Goal: Task Accomplishment & Management: Manage account settings

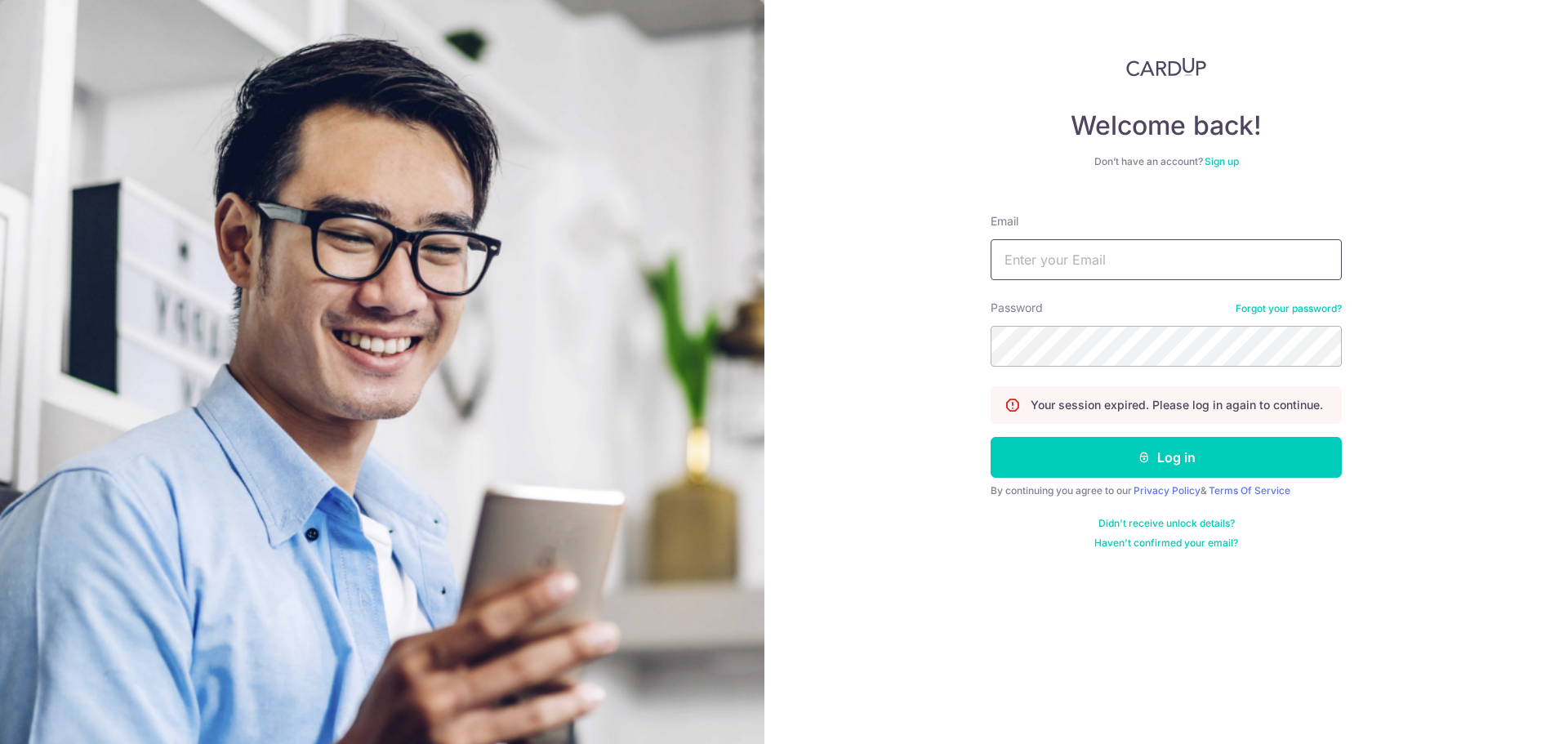
type input "[EMAIL_ADDRESS][DOMAIN_NAME]"
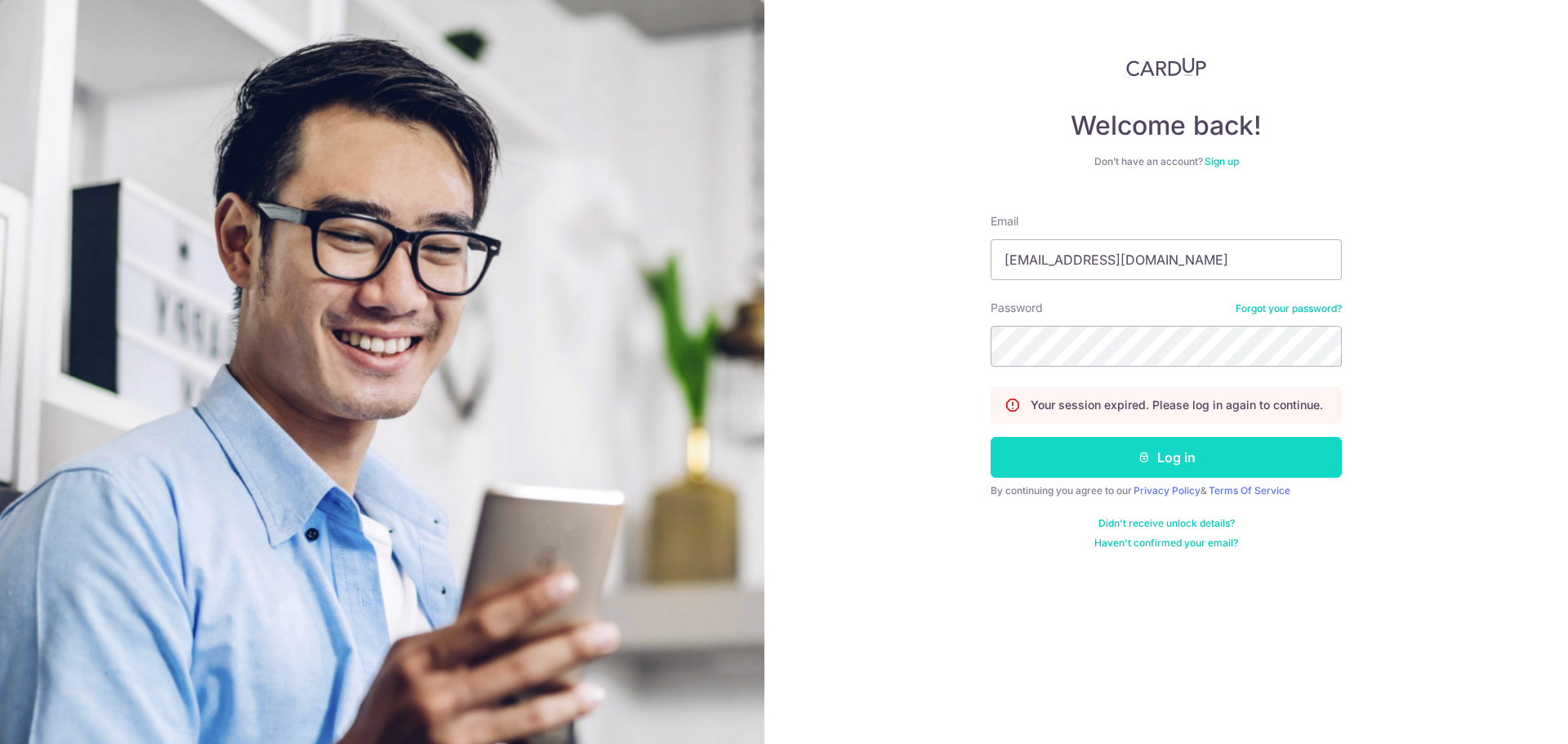
click at [1134, 448] on button "Log in" at bounding box center [1166, 458] width 351 height 41
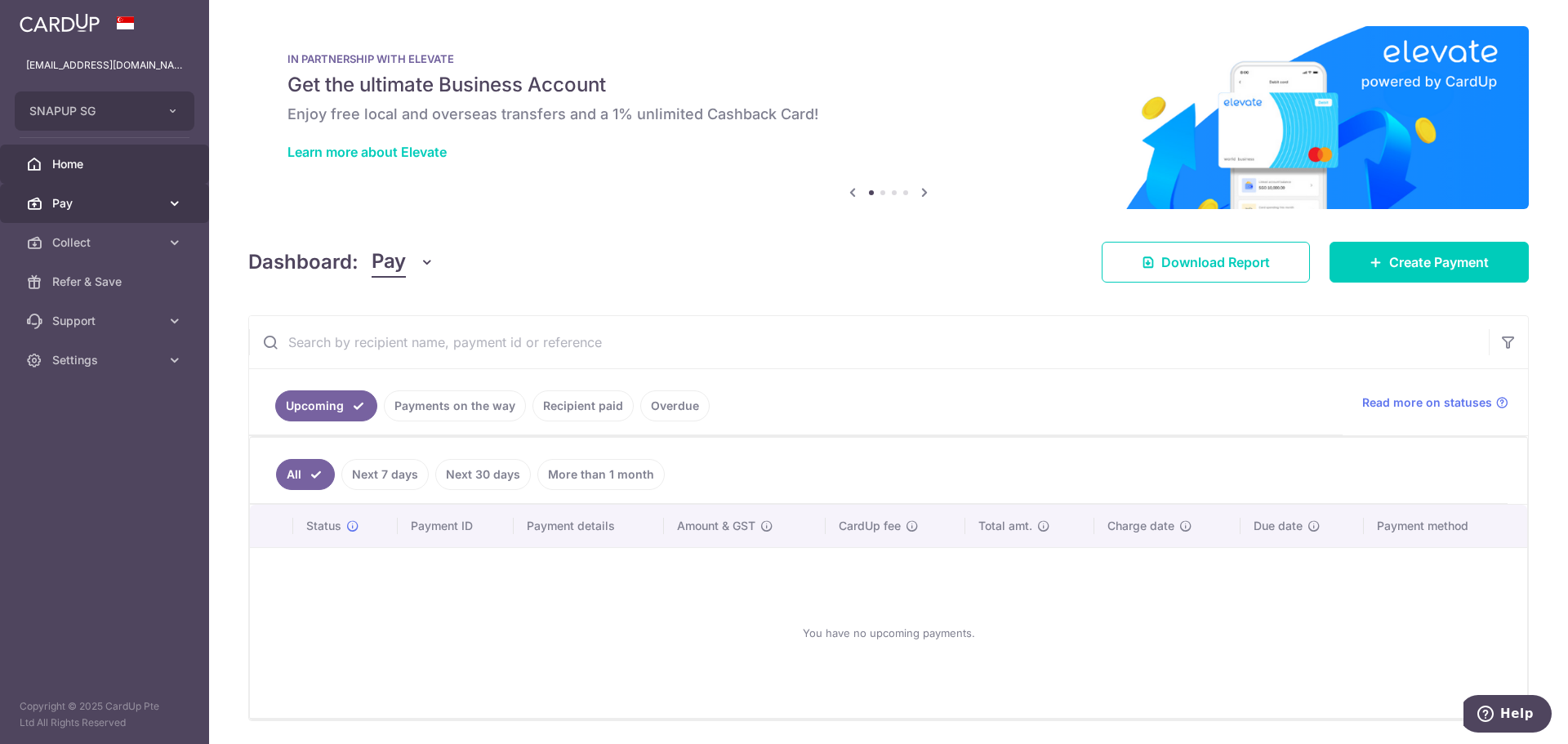
click at [150, 209] on span "Pay" at bounding box center [106, 203] width 108 height 16
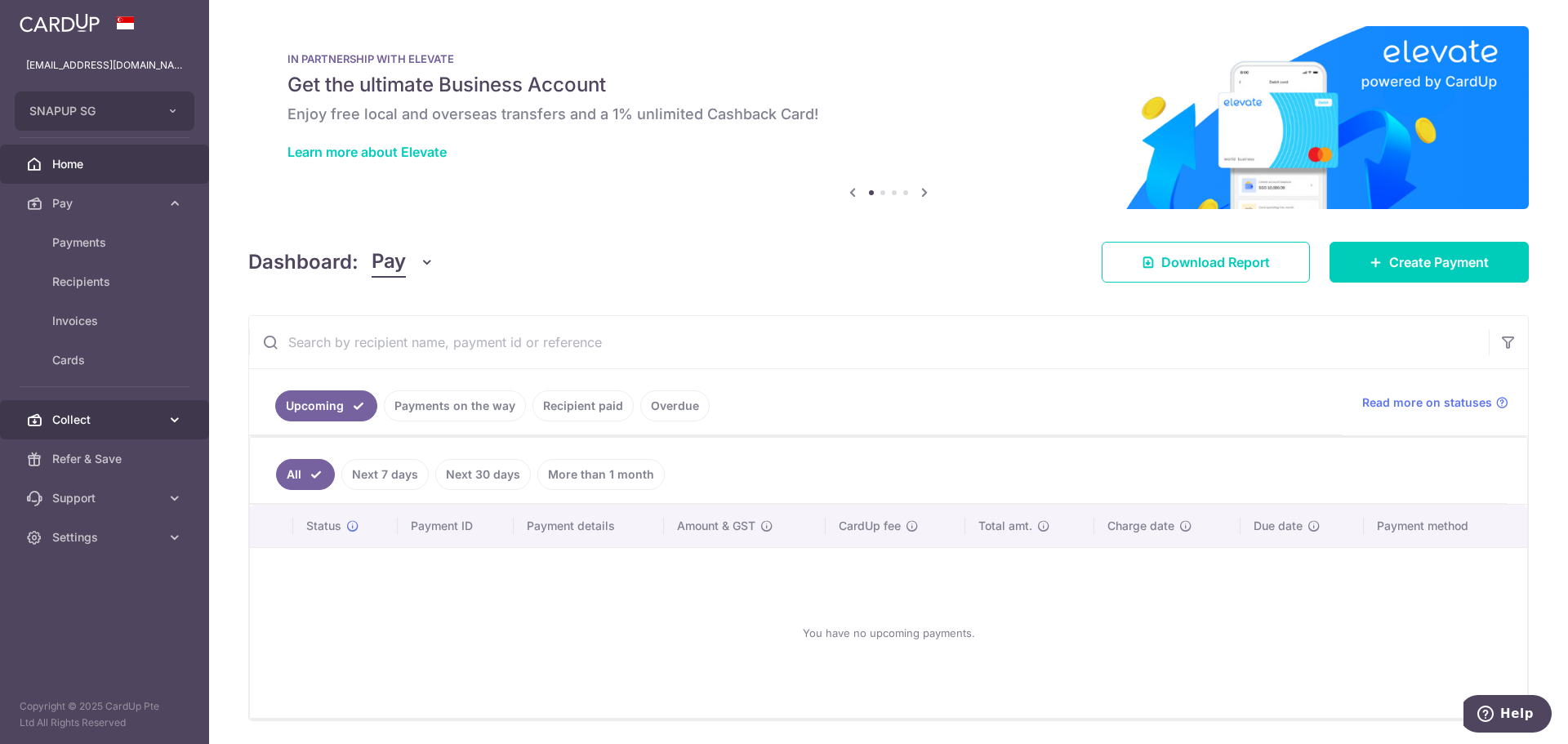
click at [105, 426] on span "Collect" at bounding box center [106, 419] width 108 height 16
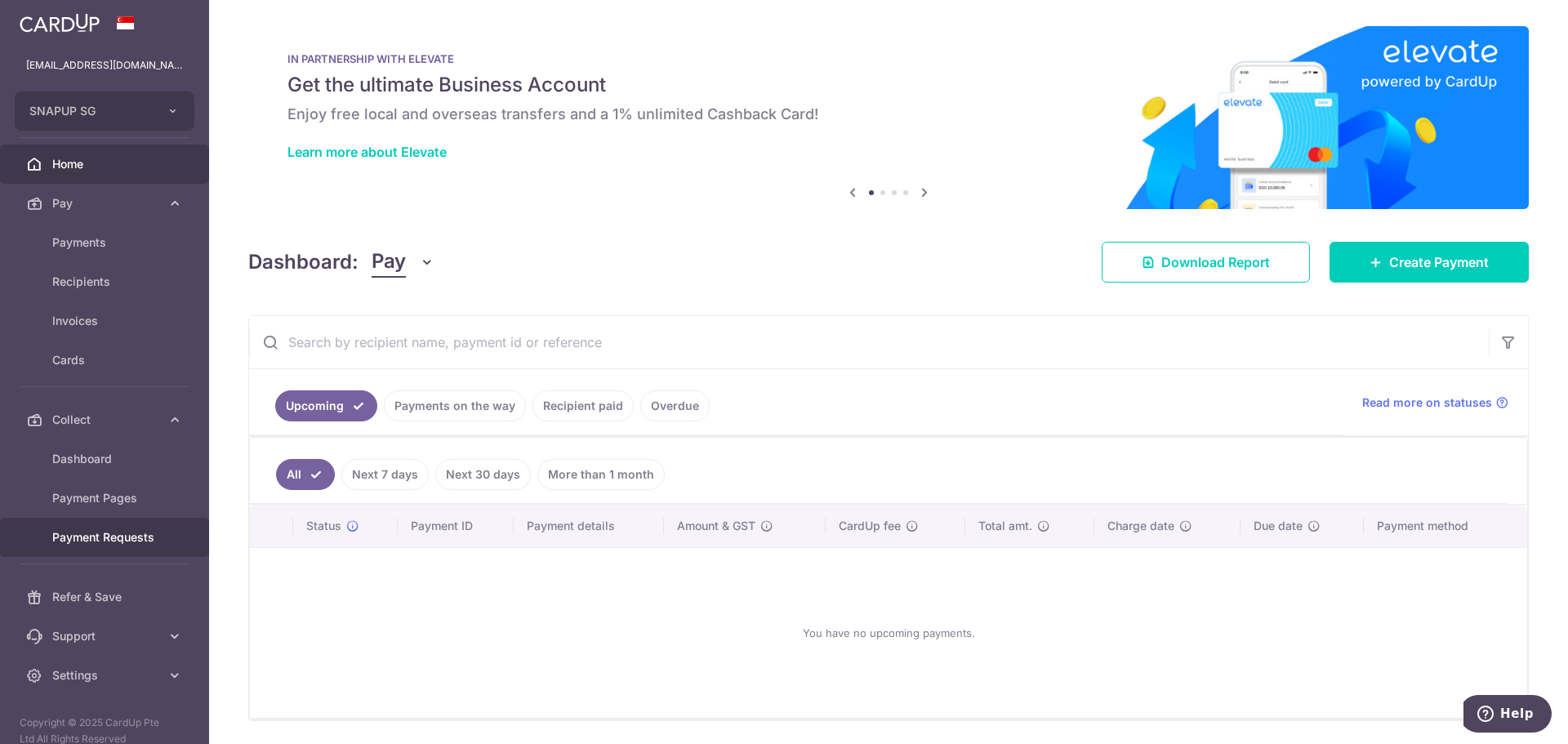
click at [123, 540] on span "Payment Requests" at bounding box center [106, 537] width 108 height 16
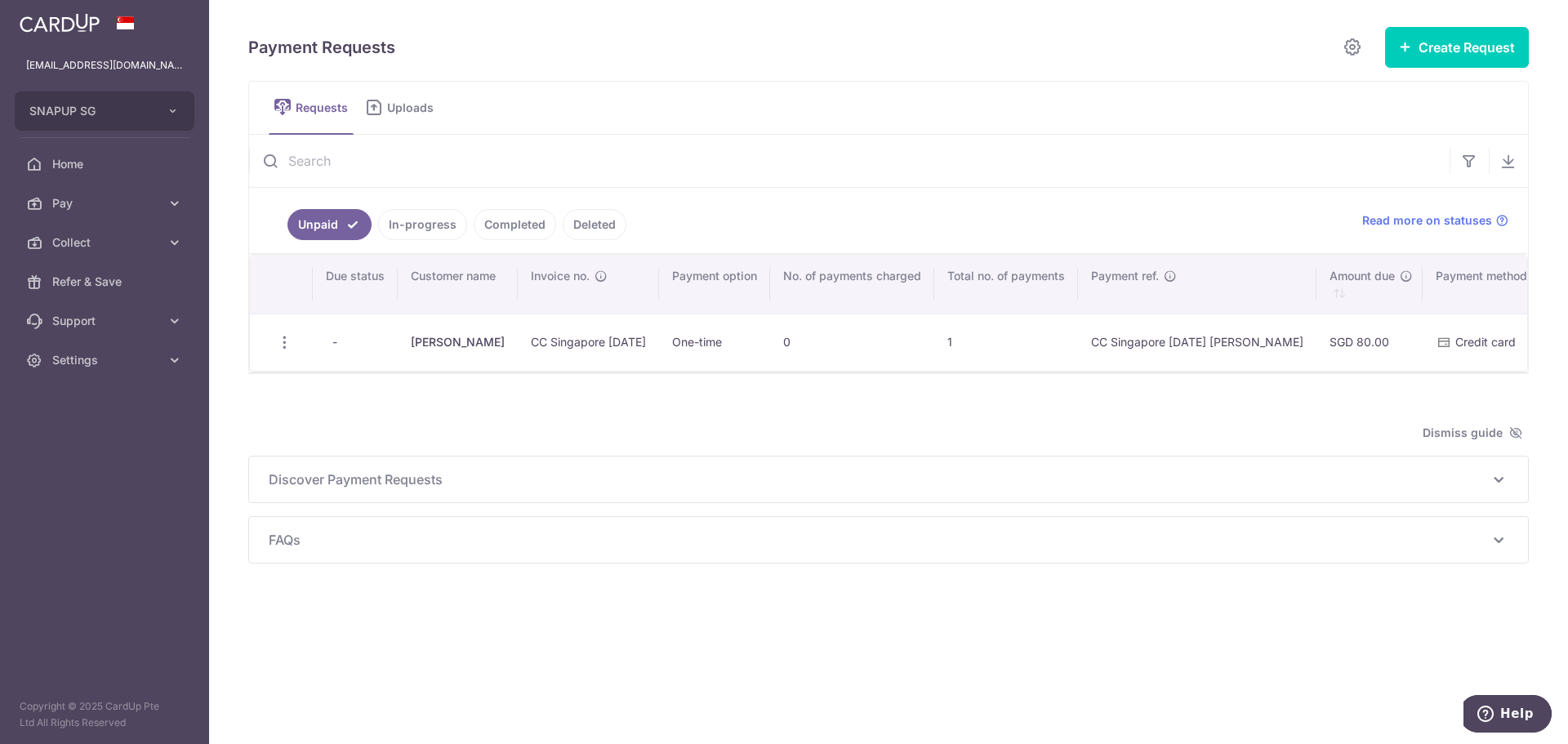
click at [497, 409] on div "Payment Requests Create Request Single Request Multiple Requests Requests Uploa…" at bounding box center [888, 295] width 1281 height 537
click at [521, 427] on div "Payment Requests Create Request Single Request Multiple Requests Requests Uploa…" at bounding box center [888, 295] width 1281 height 537
click at [144, 317] on span "Support" at bounding box center [106, 321] width 108 height 16
click at [156, 243] on span "Collect" at bounding box center [106, 242] width 108 height 16
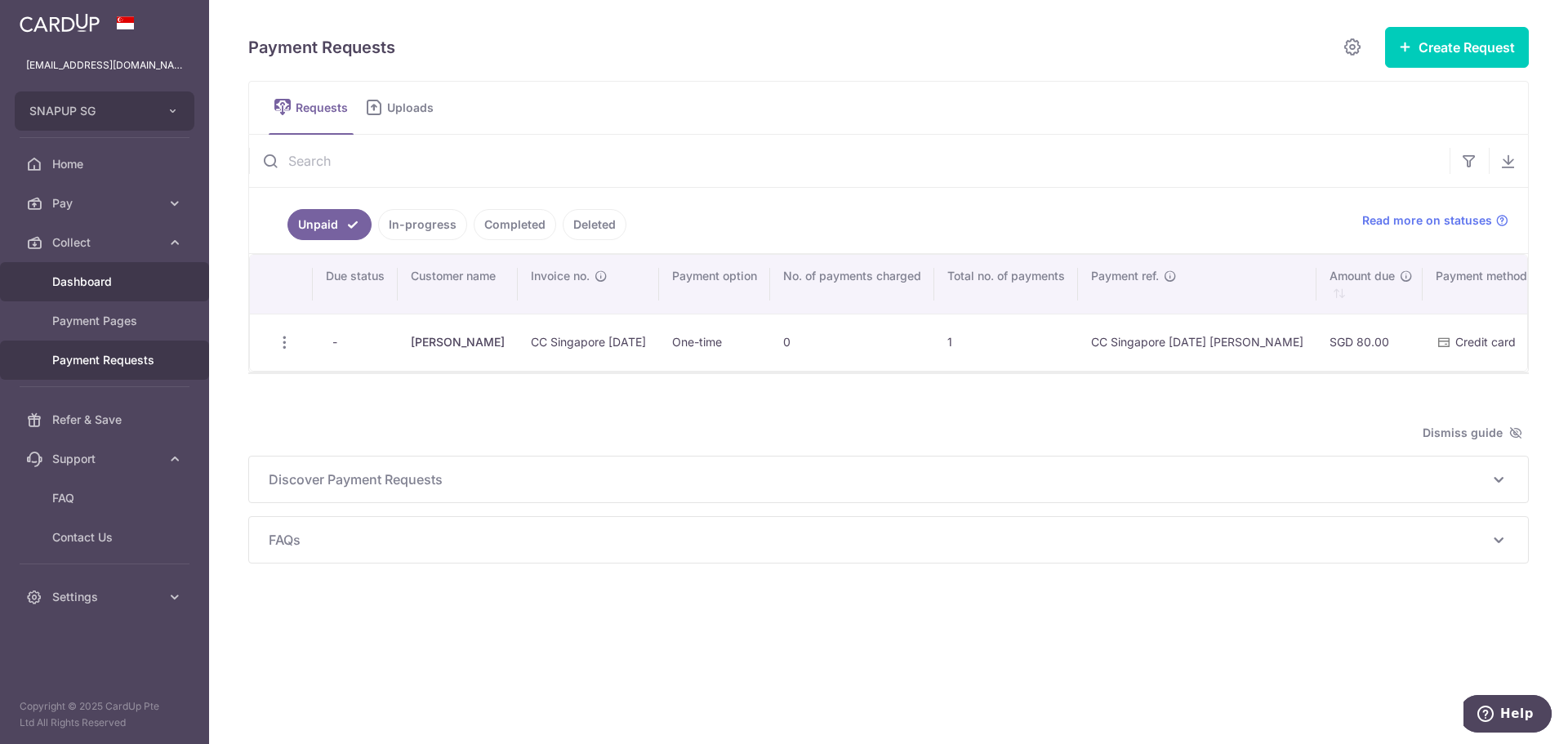
click at [121, 281] on span "Dashboard" at bounding box center [106, 281] width 108 height 16
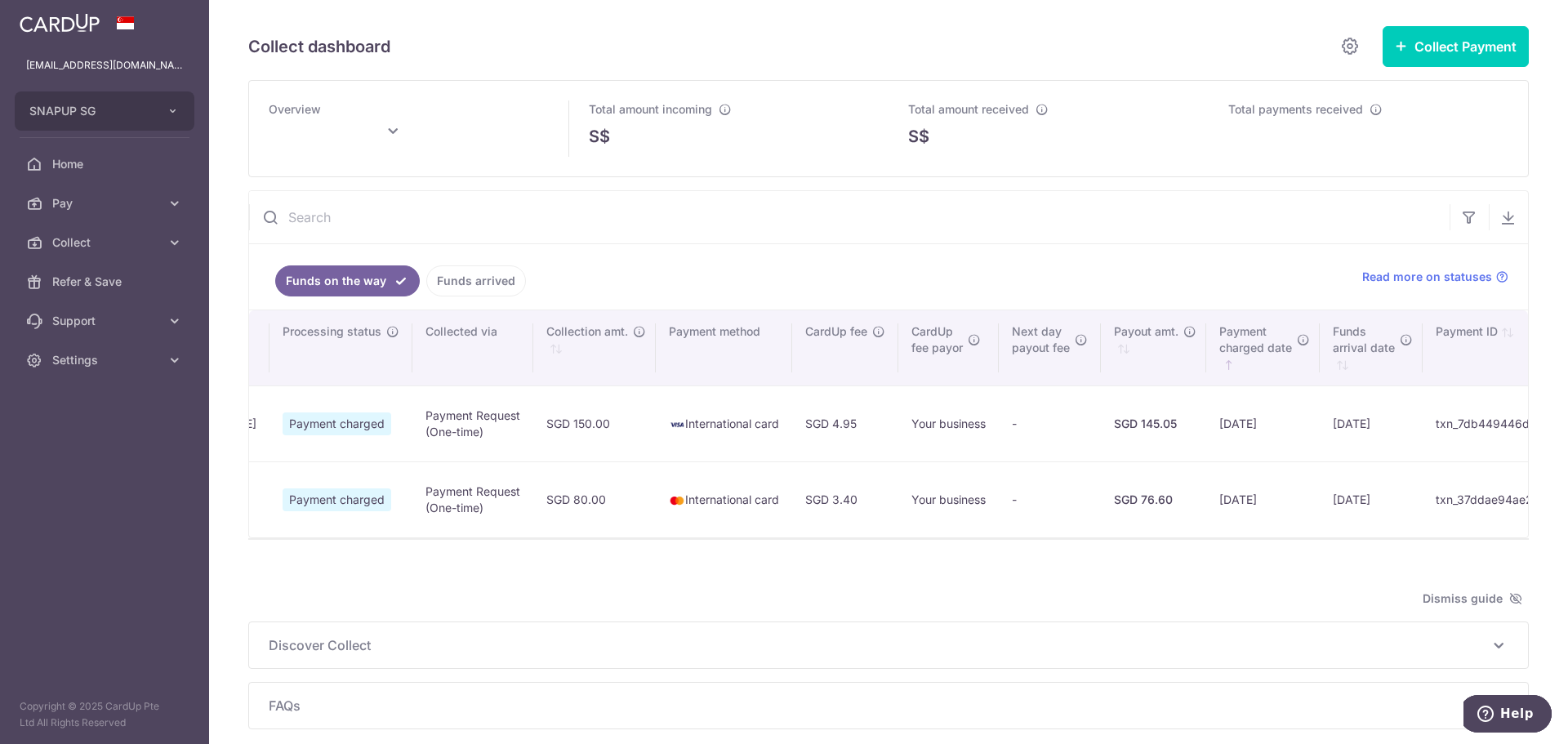
scroll to position [0, 659]
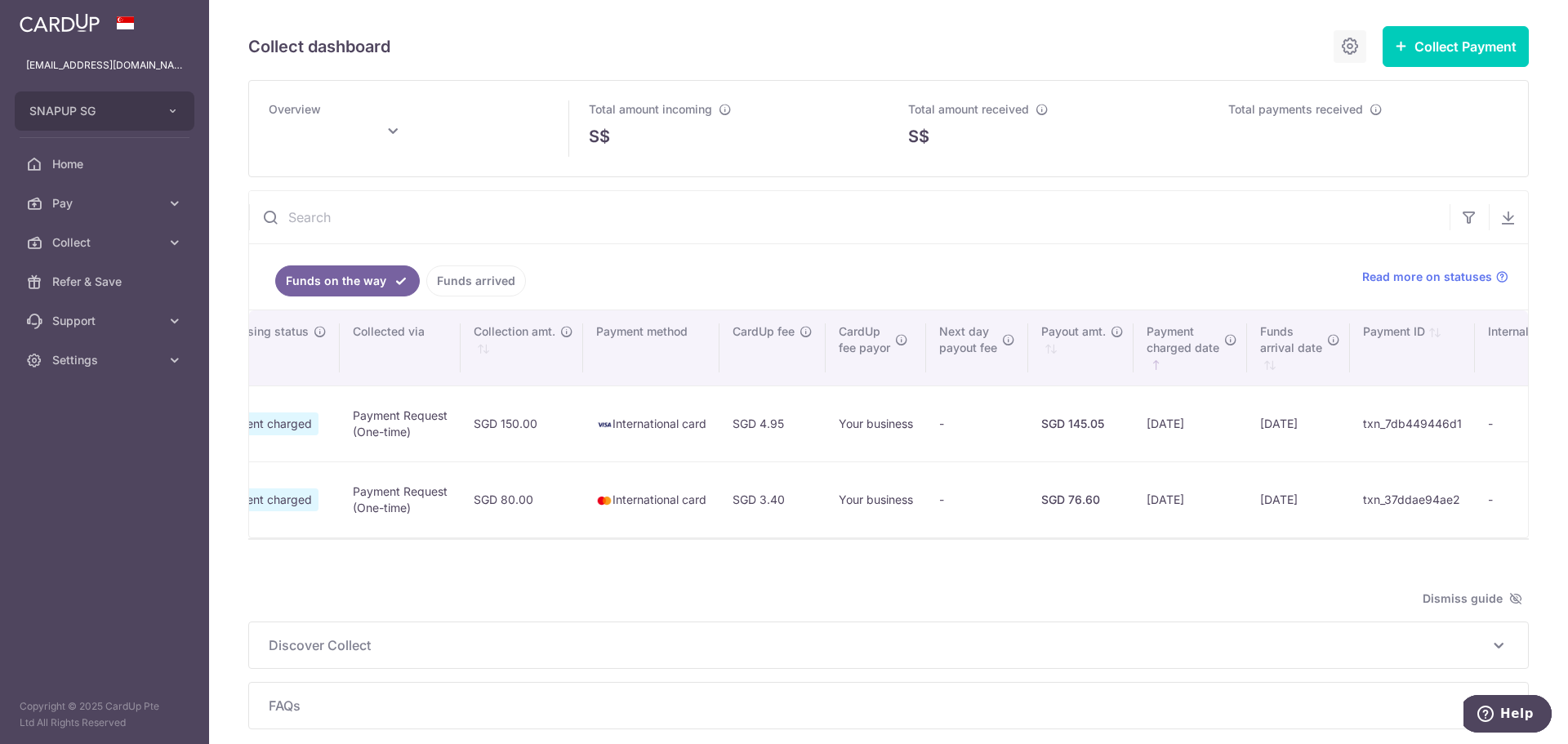
click at [1340, 46] on icon at bounding box center [1349, 46] width 20 height 21
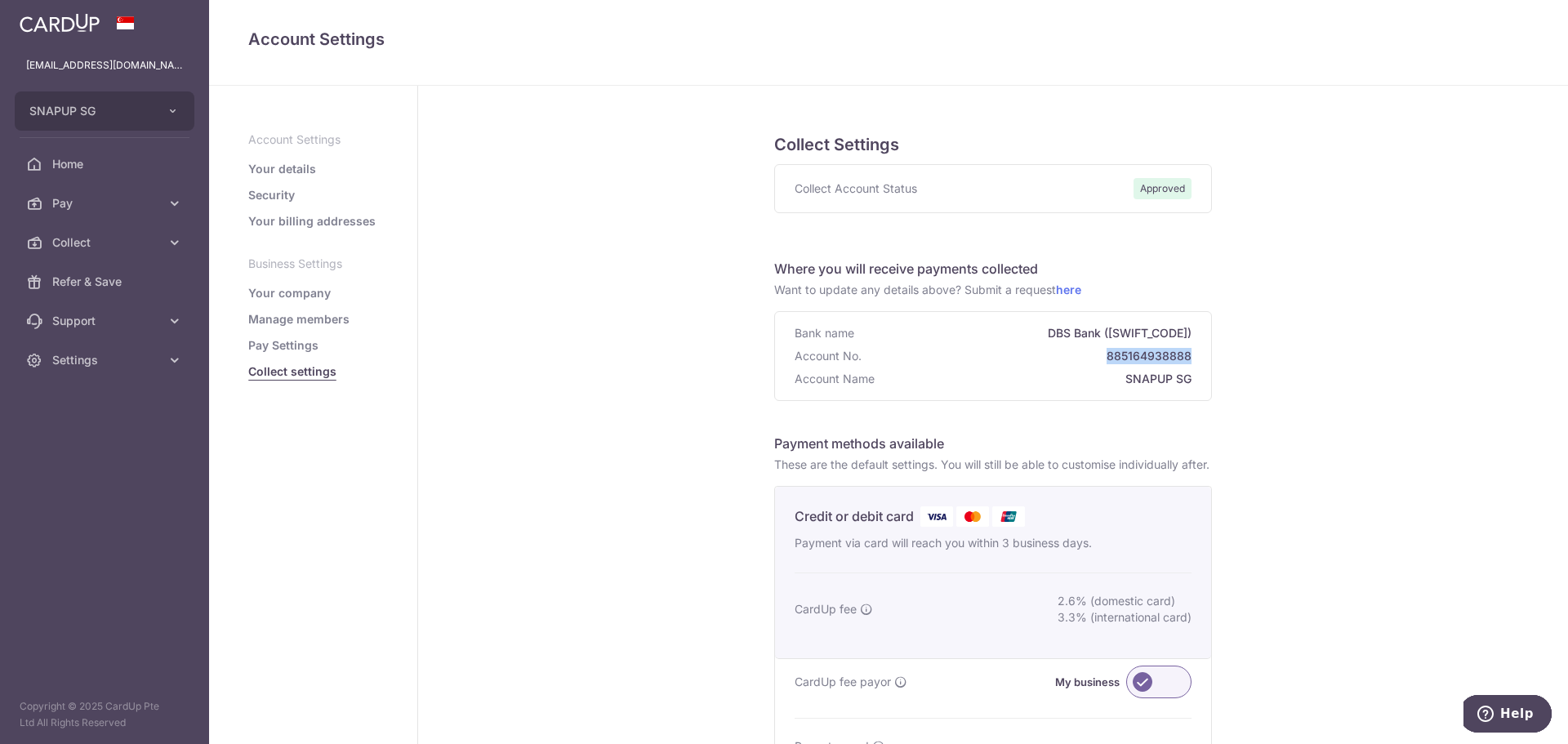
drag, startPoint x: 1103, startPoint y: 356, endPoint x: 1198, endPoint y: 351, distance: 95.1
click at [1198, 351] on div "Bank name DBS Bank ([SWIFT_CODE]) Account No. 885164938888 Account Name SNAPUP …" at bounding box center [993, 356] width 436 height 88
copy span "885164938888"
